Goal: Communication & Community: Answer question/provide support

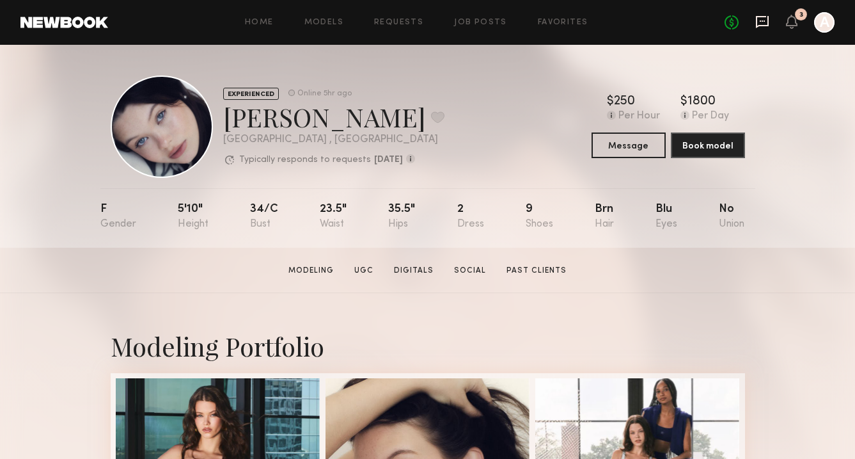
click at [766, 23] on icon at bounding box center [762, 22] width 14 height 14
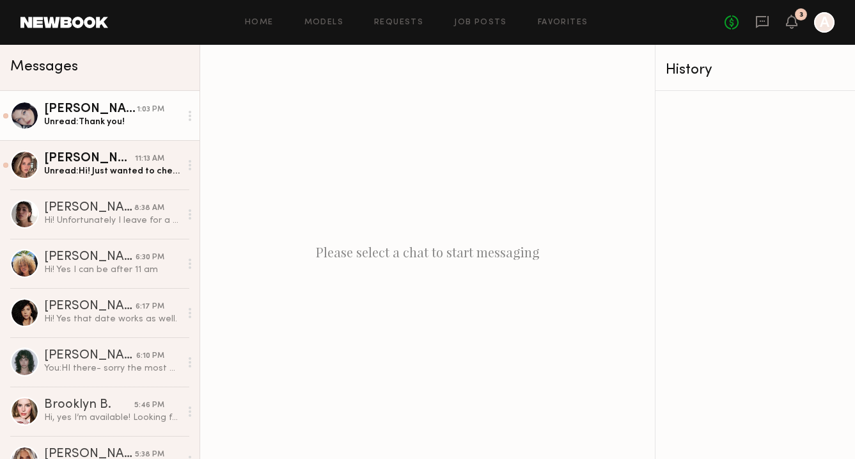
click at [134, 123] on div "Unread: Thank you!" at bounding box center [112, 122] width 136 height 12
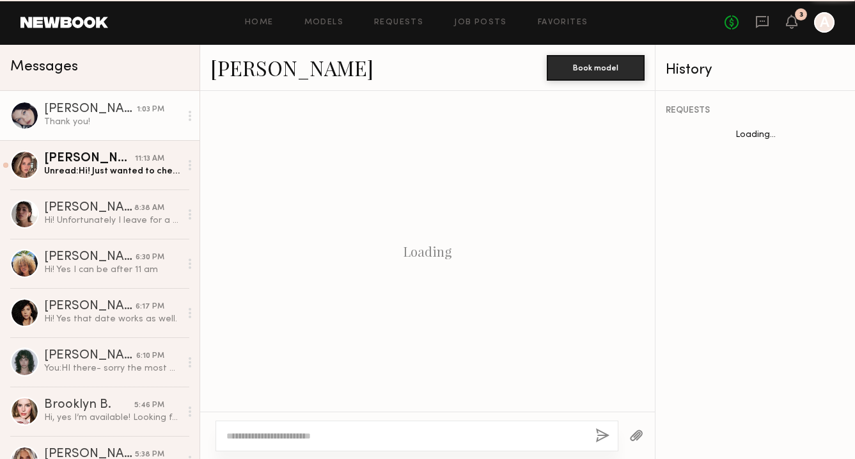
scroll to position [440, 0]
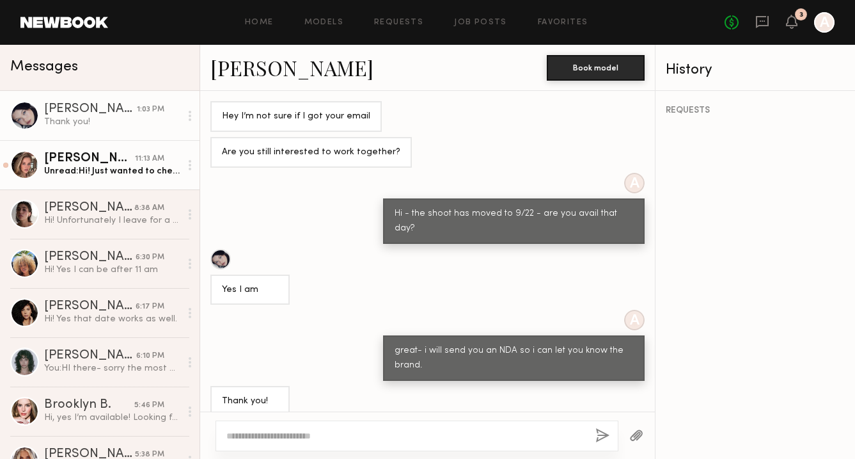
click at [100, 170] on div "Unread: Hi! Just wanted to check if it’s there any update ?" at bounding box center [112, 171] width 136 height 12
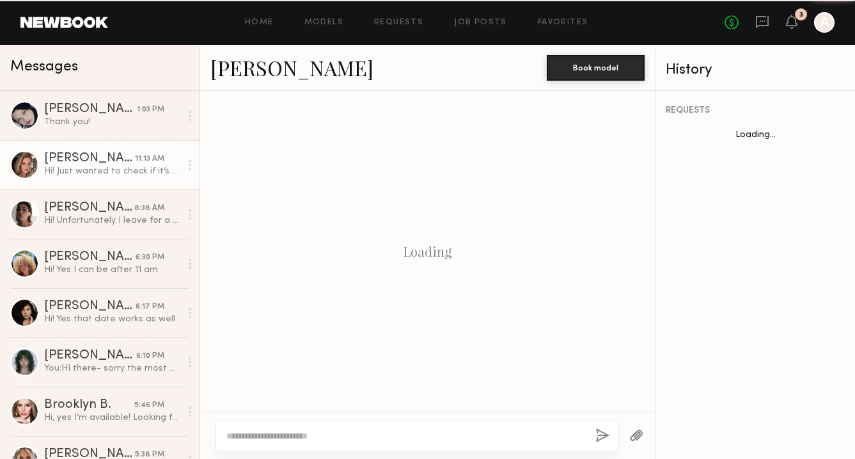
scroll to position [819, 0]
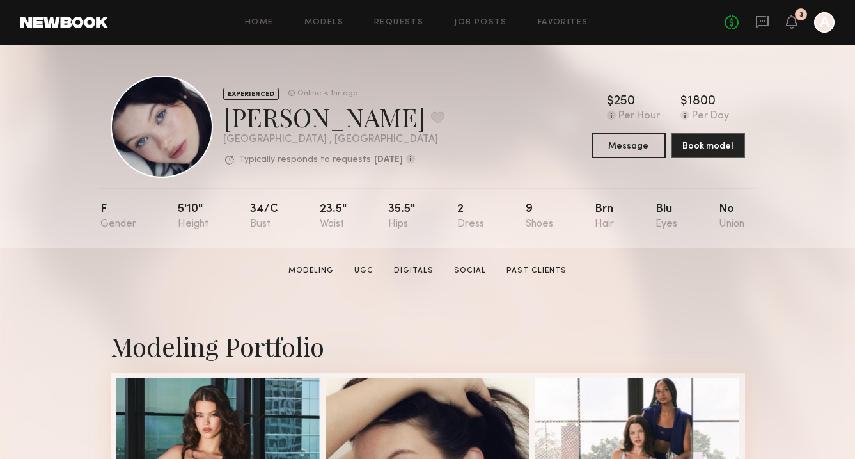
click at [97, 31] on header "Home Models Requests Job Posts Favorites Sign Out No fees up to $5,000 3 A" at bounding box center [427, 22] width 855 height 45
click at [763, 23] on icon at bounding box center [762, 22] width 14 height 14
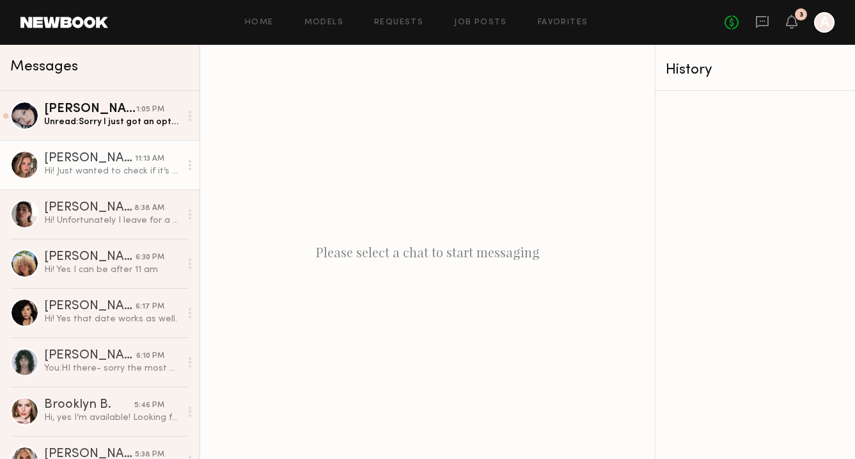
click at [68, 148] on link "[PERSON_NAME] 11:13 AM Hi! Just wanted to check if it’s there any update ?" at bounding box center [100, 164] width 200 height 49
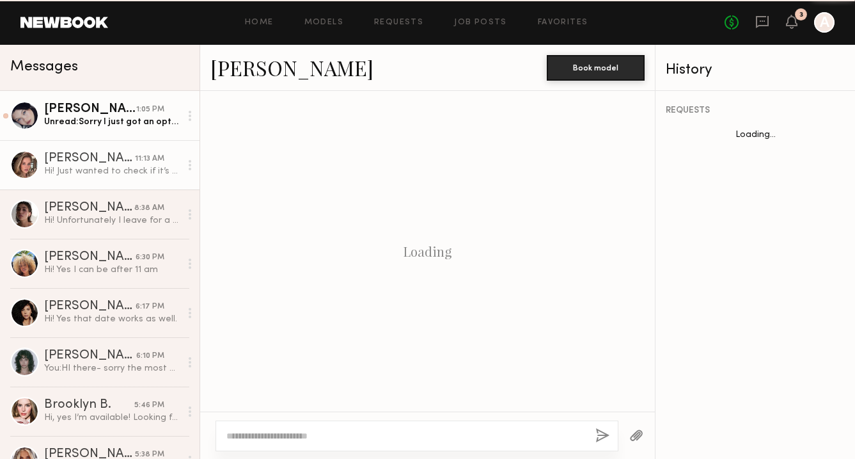
click at [74, 125] on div "Unread: Sorry I just got an option for another job on 22nd through new book, ar…" at bounding box center [112, 122] width 136 height 12
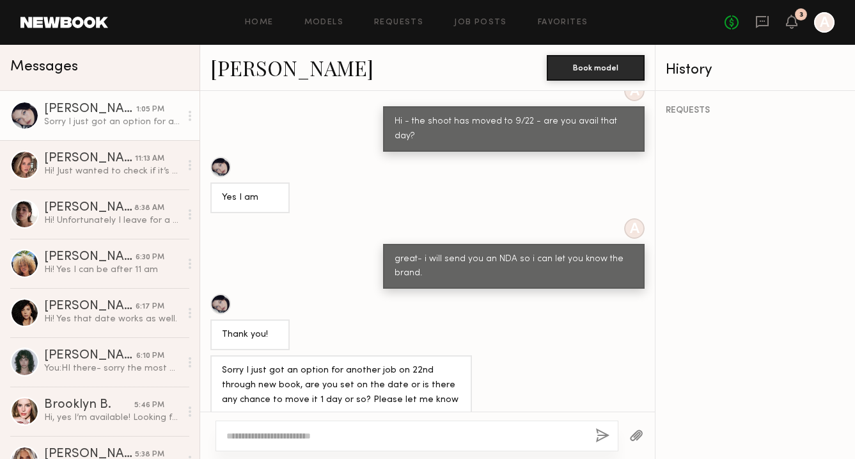
scroll to position [469, 0]
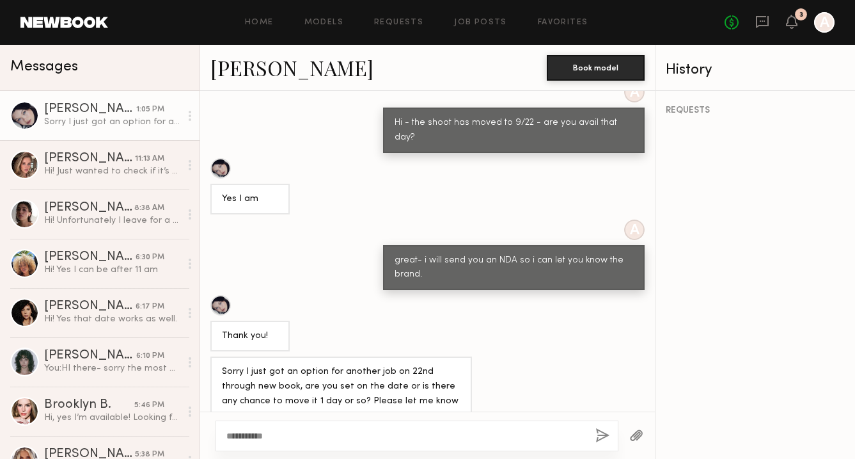
type textarea "**********"
